Goal: Entertainment & Leisure: Consume media (video, audio)

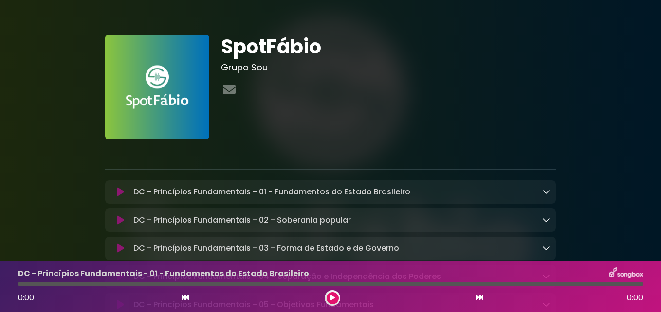
click at [119, 191] on icon at bounding box center [120, 192] width 7 height 10
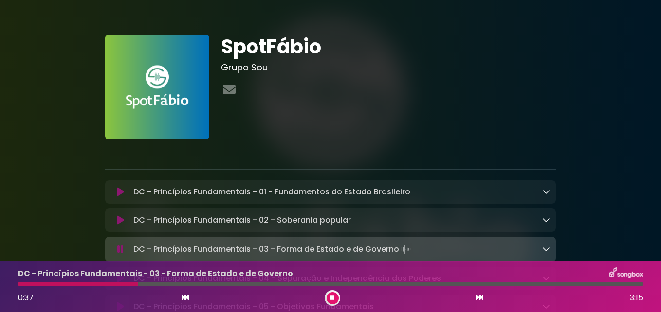
click at [336, 297] on button at bounding box center [332, 298] width 12 height 12
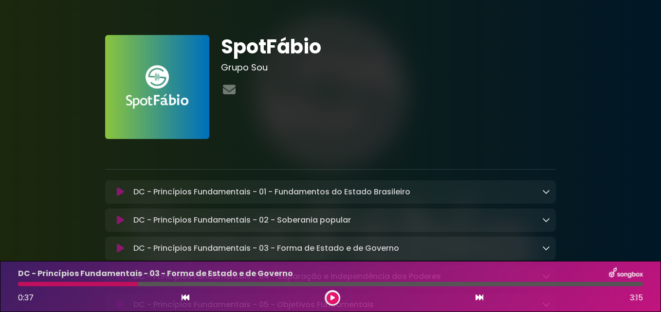
click at [332, 297] on icon at bounding box center [332, 298] width 4 height 6
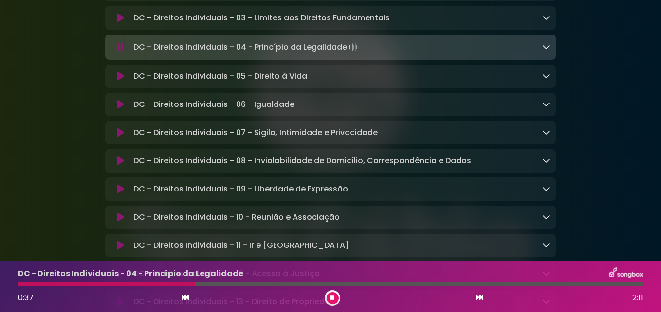
scroll to position [455, 0]
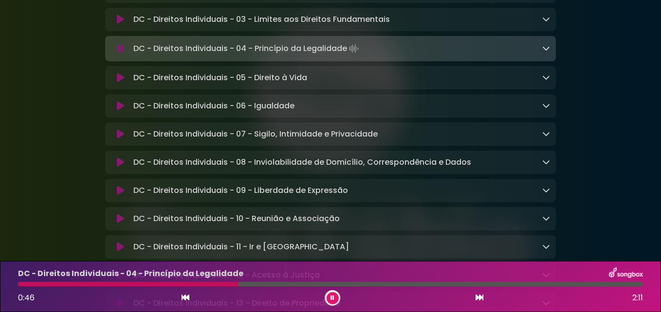
click at [121, 81] on icon at bounding box center [120, 78] width 7 height 10
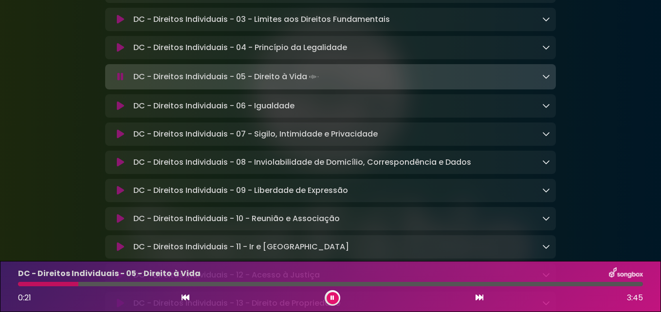
click at [545, 80] on icon at bounding box center [546, 76] width 8 height 8
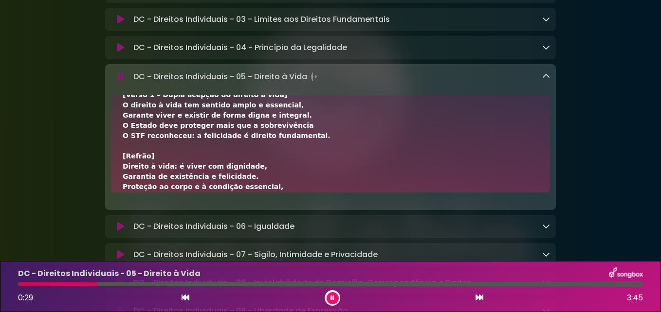
scroll to position [18, 0]
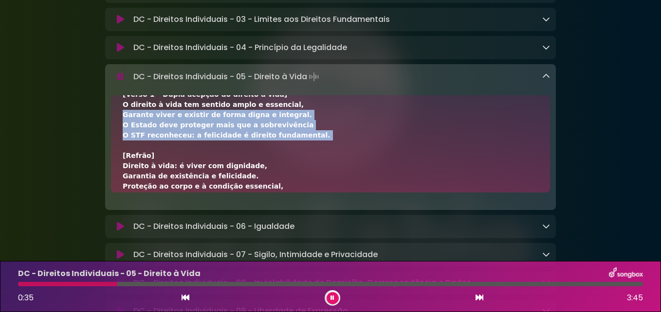
drag, startPoint x: 346, startPoint y: 153, endPoint x: 360, endPoint y: 120, distance: 35.5
click at [360, 120] on div "[Verso 1 – Dupla acepção do direito à vida] O direito à vida tem sentido amplo …" at bounding box center [330, 269] width 415 height 358
click at [373, 138] on div "[Verso 1 – Dupla acepção do direito à vida] O direito à vida tem sentido amplo …" at bounding box center [330, 269] width 415 height 358
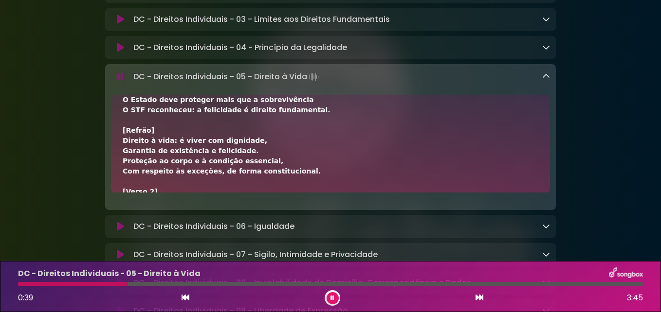
scroll to position [49, 0]
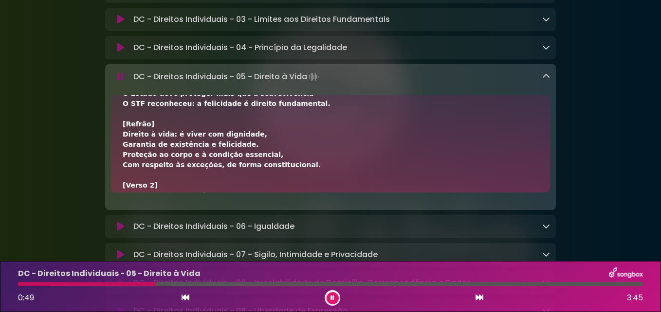
click at [331, 296] on icon at bounding box center [332, 298] width 4 height 6
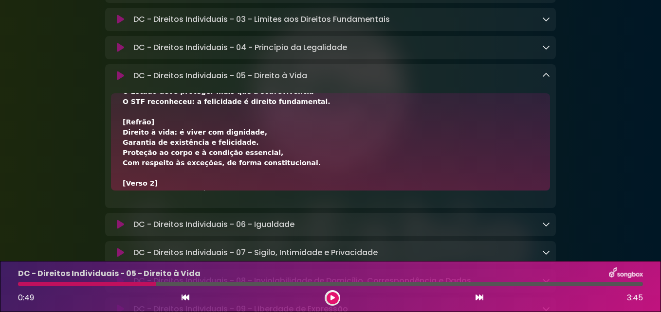
click at [330, 301] on button at bounding box center [332, 298] width 12 height 12
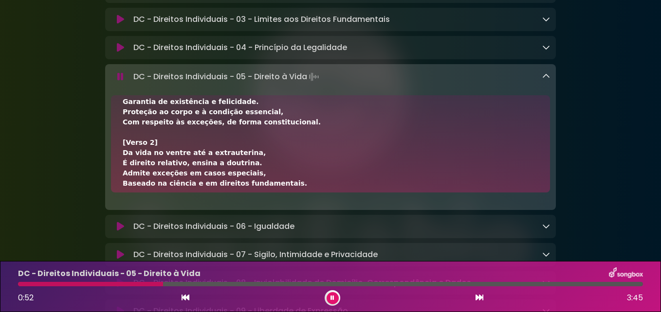
scroll to position [77, 0]
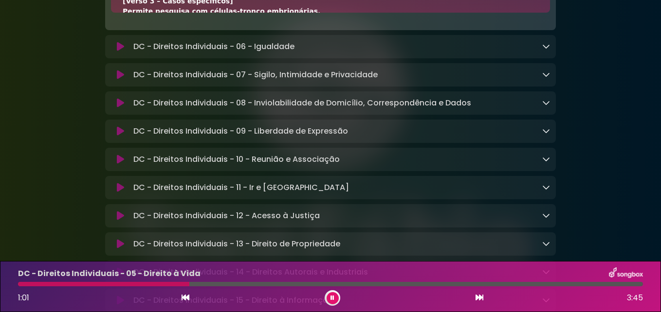
scroll to position [637, 0]
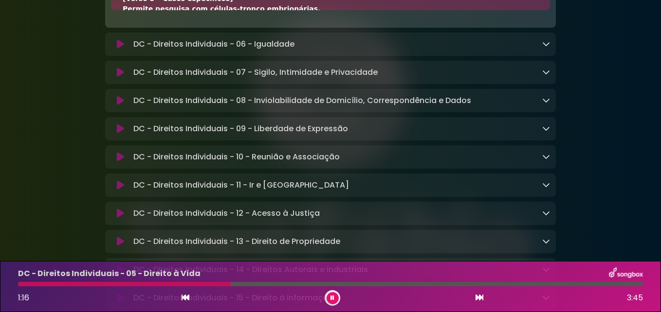
click at [117, 133] on icon at bounding box center [120, 129] width 7 height 10
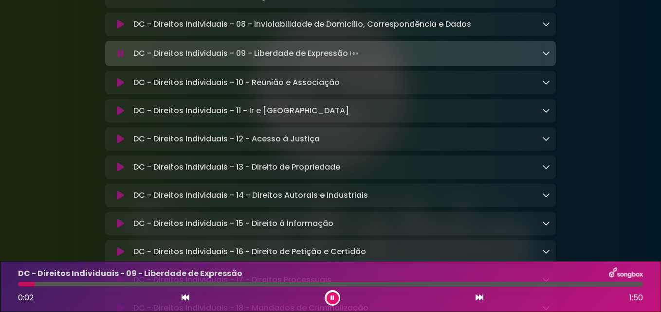
scroll to position [696, 0]
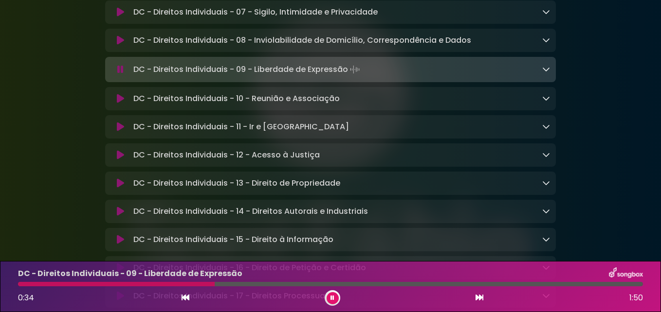
click at [544, 73] on icon at bounding box center [546, 69] width 8 height 8
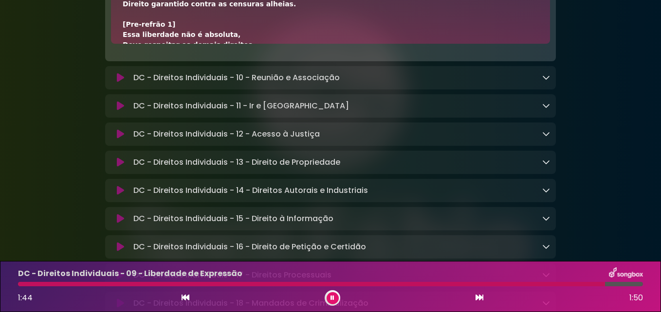
scroll to position [838, 0]
click at [544, 81] on icon at bounding box center [546, 77] width 8 height 8
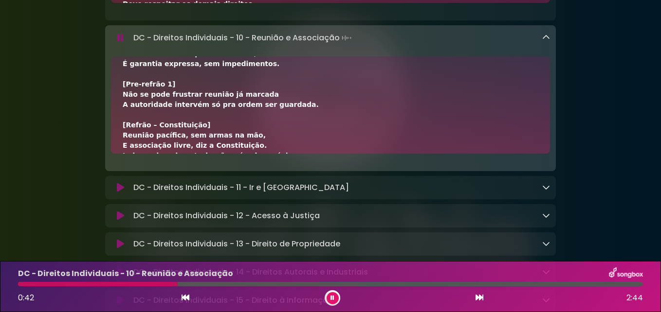
scroll to position [57, 0]
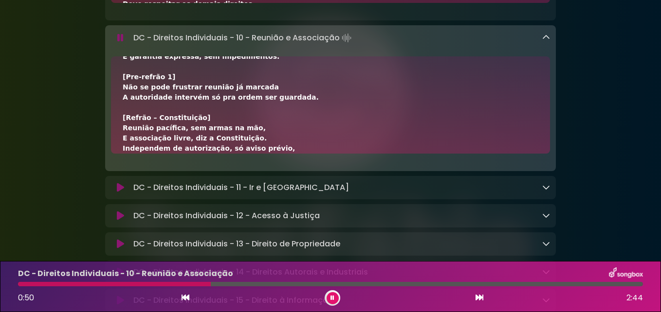
click at [545, 41] on icon at bounding box center [546, 38] width 8 height 8
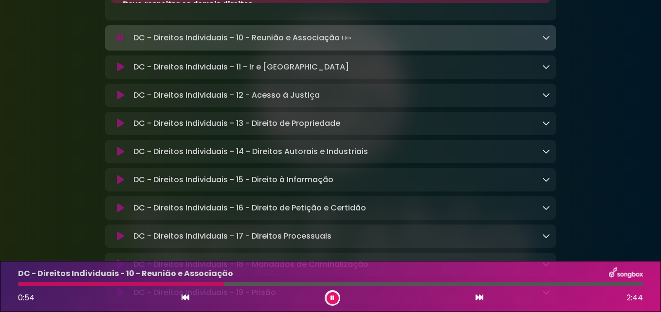
click at [120, 72] on icon at bounding box center [120, 67] width 7 height 10
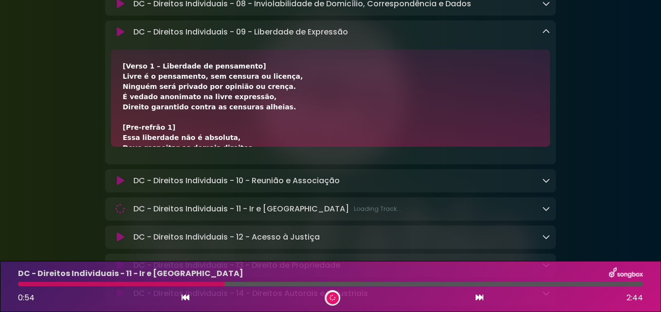
scroll to position [731, 0]
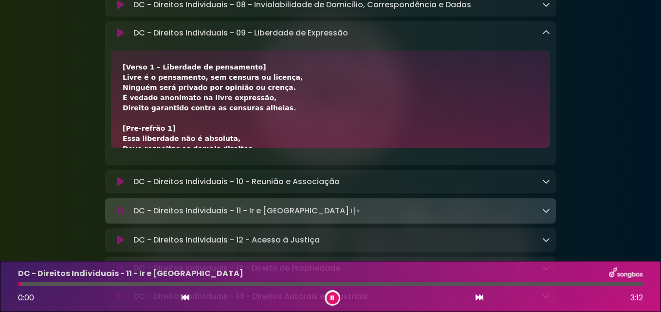
click at [545, 36] on icon at bounding box center [546, 33] width 8 height 8
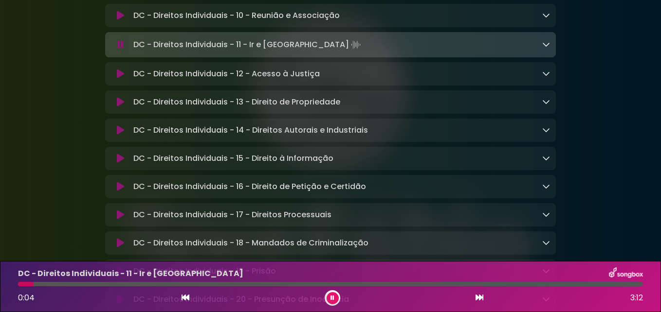
scroll to position [777, 0]
click at [544, 48] on icon at bounding box center [546, 44] width 8 height 8
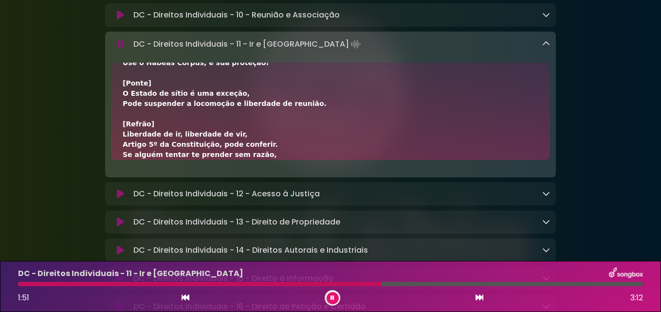
scroll to position [184, 0]
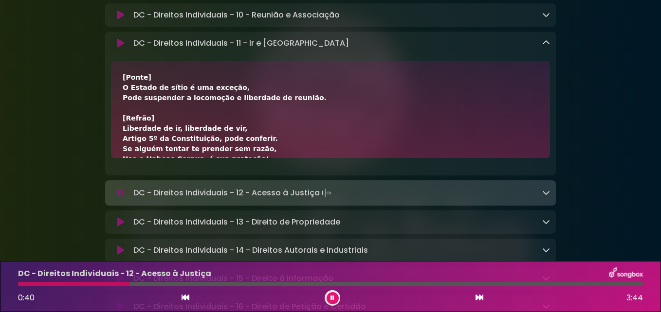
click at [544, 47] on icon at bounding box center [546, 43] width 8 height 8
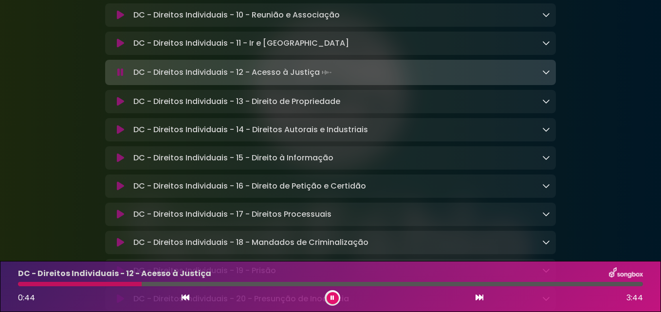
click at [119, 107] on icon at bounding box center [120, 102] width 7 height 10
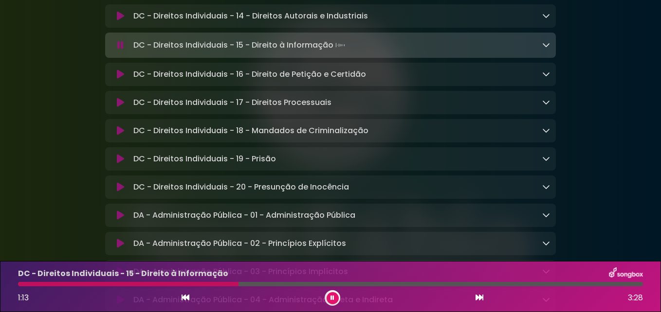
scroll to position [889, 0]
click at [120, 164] on icon at bounding box center [120, 159] width 7 height 10
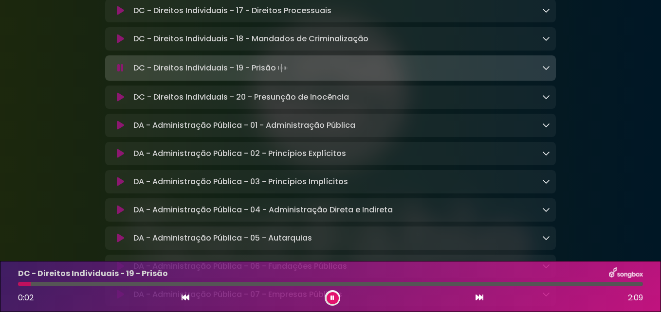
scroll to position [981, 0]
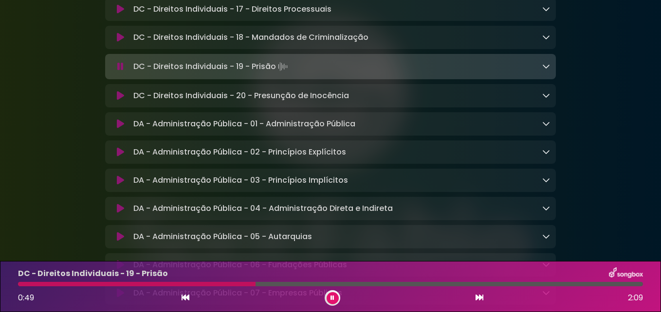
click at [545, 70] on icon at bounding box center [546, 66] width 8 height 8
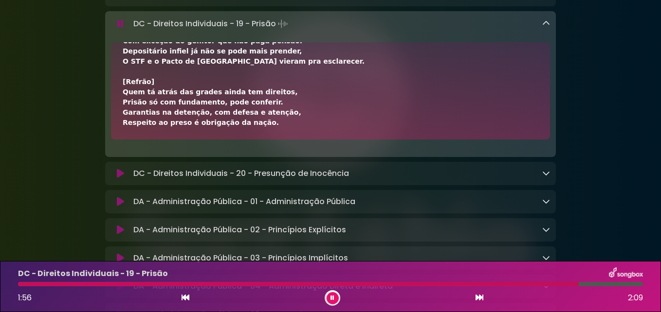
scroll to position [1023, 0]
click at [546, 27] on icon at bounding box center [546, 23] width 8 height 8
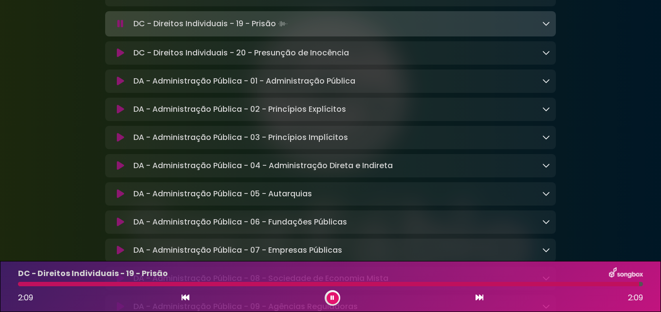
click at [546, 56] on icon at bounding box center [546, 53] width 8 height 8
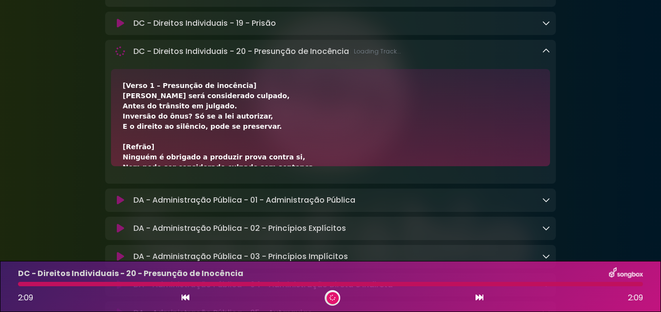
scroll to position [1023, 0]
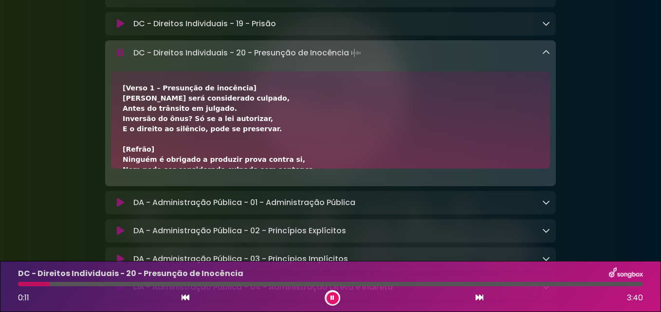
click at [330, 299] on button at bounding box center [332, 298] width 12 height 12
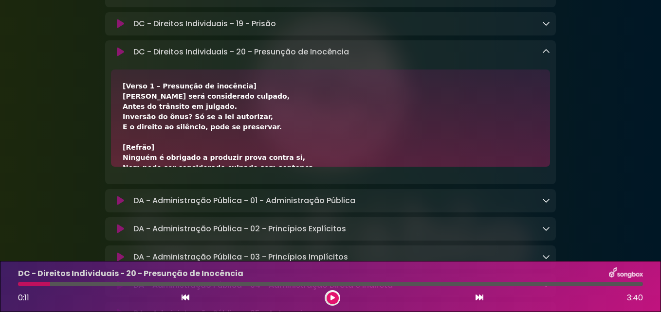
click at [331, 297] on icon at bounding box center [332, 298] width 7 height 7
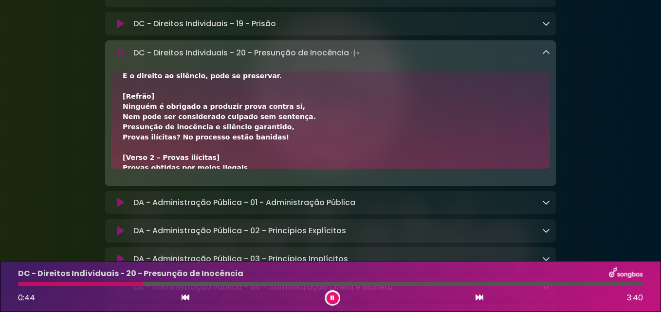
scroll to position [53, 0]
drag, startPoint x: 42, startPoint y: 213, endPoint x: 563, endPoint y: 127, distance: 528.5
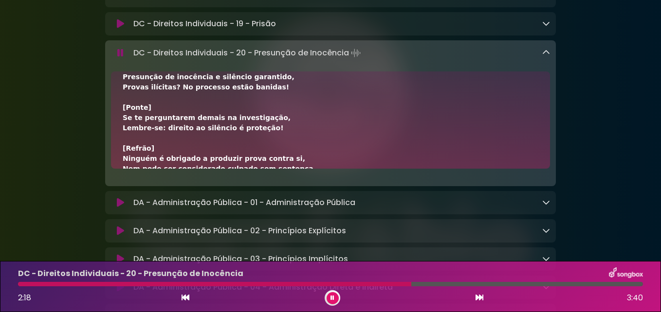
scroll to position [226, 0]
click at [331, 299] on icon at bounding box center [332, 298] width 6 height 7
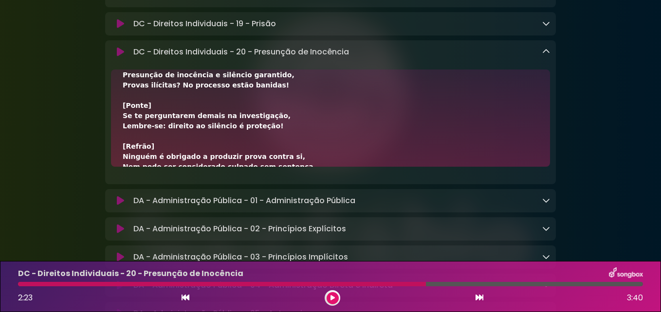
click at [331, 299] on icon at bounding box center [331, 298] width 5 height 7
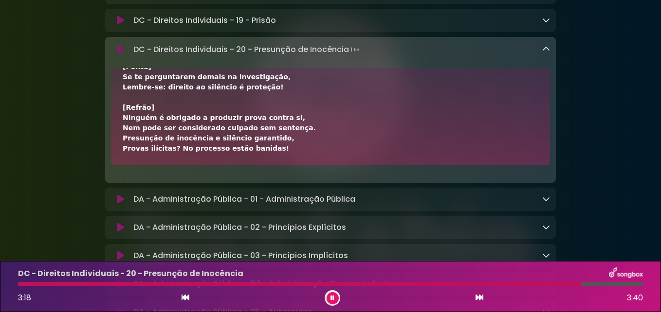
scroll to position [1026, 0]
click at [546, 53] on icon at bounding box center [546, 49] width 8 height 8
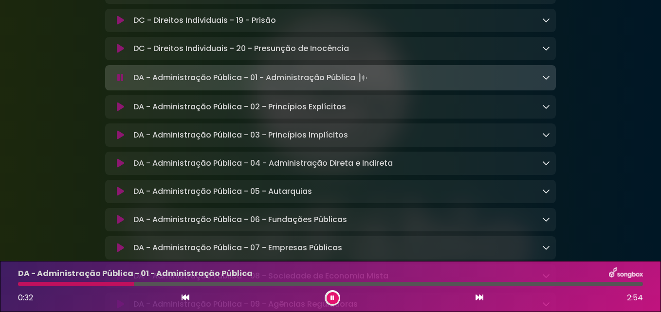
click at [545, 81] on icon at bounding box center [546, 77] width 8 height 8
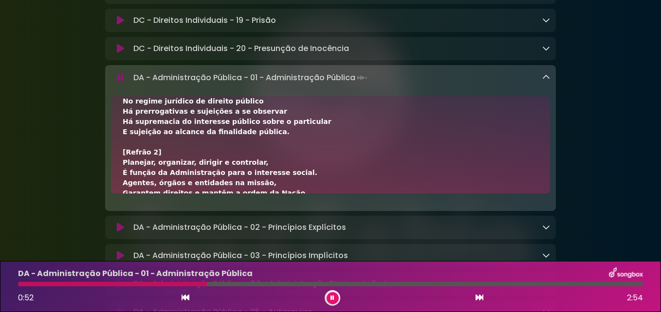
scroll to position [144, 0]
click at [333, 298] on icon at bounding box center [332, 298] width 7 height 6
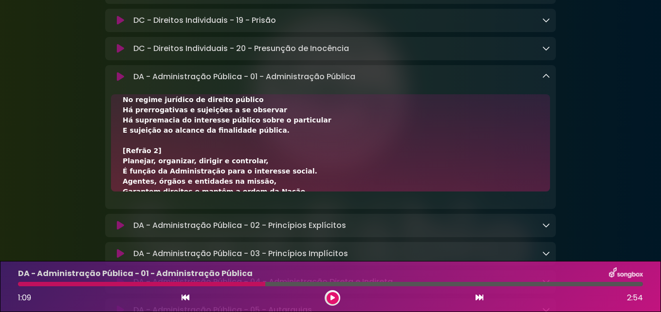
click at [332, 294] on button at bounding box center [332, 298] width 12 height 12
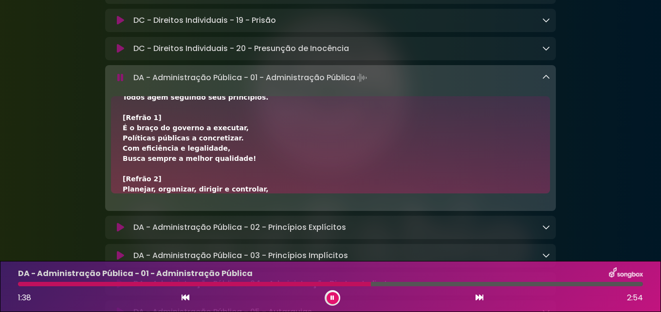
scroll to position [282, 0]
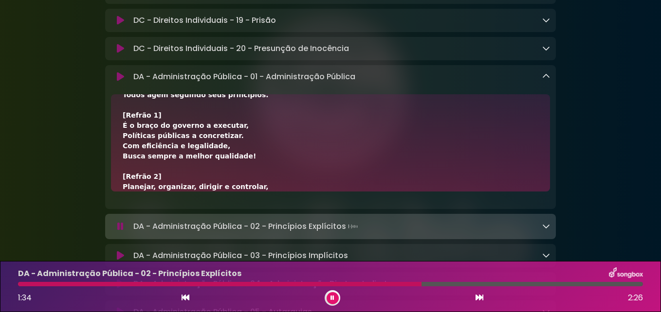
click at [543, 80] on icon at bounding box center [546, 76] width 8 height 8
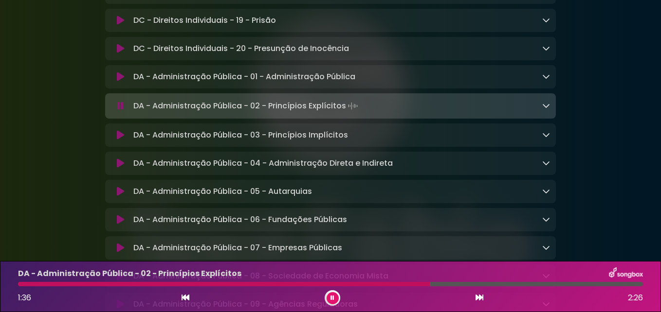
click at [546, 109] on icon at bounding box center [546, 106] width 8 height 8
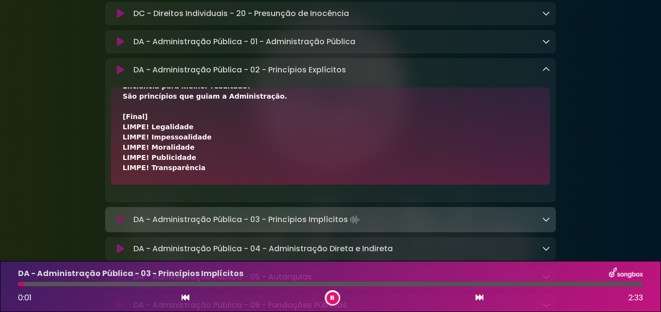
scroll to position [1061, 0]
click at [546, 73] on icon at bounding box center [546, 69] width 8 height 8
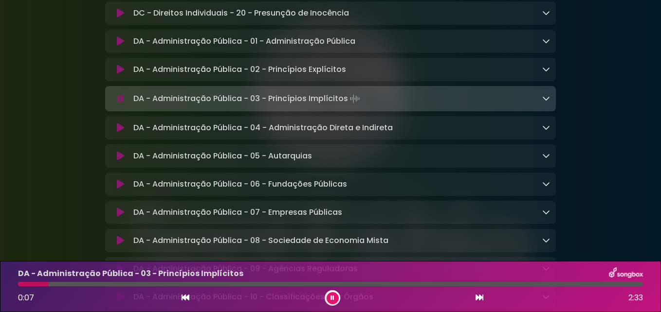
click at [549, 102] on icon at bounding box center [546, 98] width 8 height 8
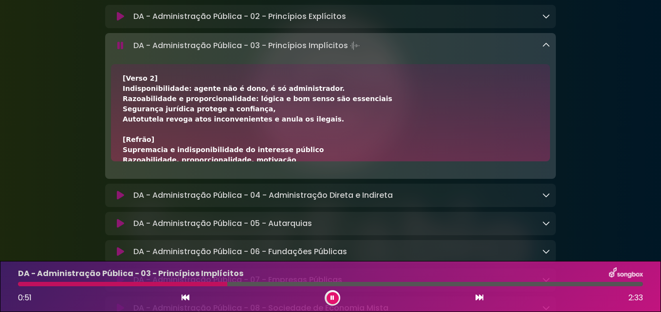
scroll to position [113, 0]
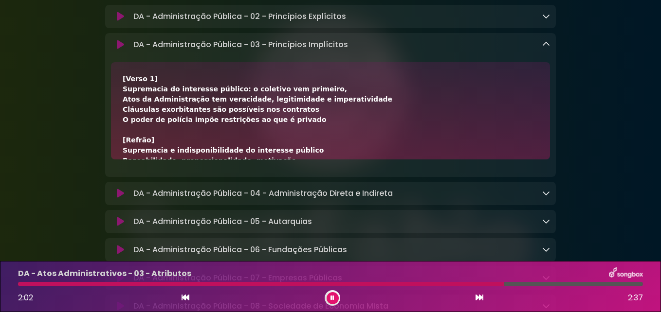
scroll to position [113, 0]
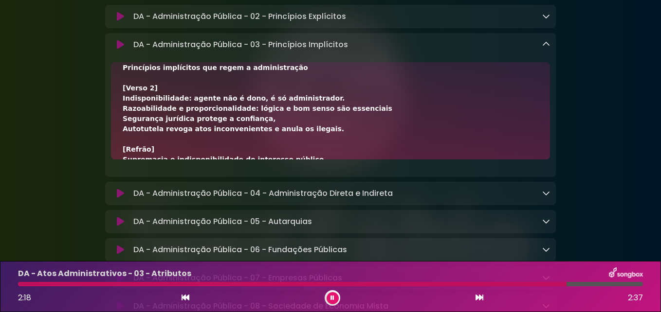
click at [330, 295] on icon at bounding box center [332, 298] width 4 height 6
